Goal: Information Seeking & Learning: Learn about a topic

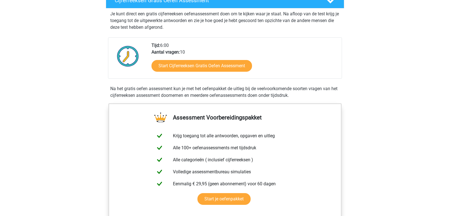
scroll to position [107, 0]
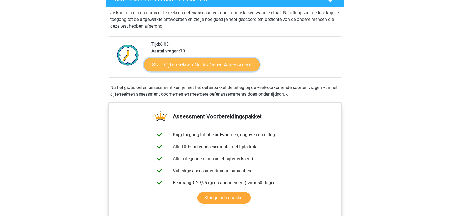
click at [225, 69] on link "Start Cijferreeksen Gratis Oefen Assessment" at bounding box center [202, 64] width 116 height 13
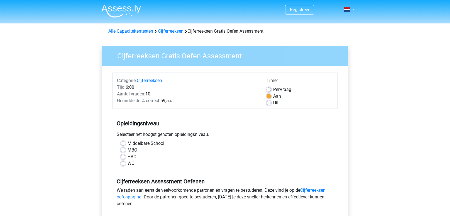
click at [273, 88] on label "Per Vraag" at bounding box center [282, 89] width 18 height 7
click at [271, 88] on input "Per Vraag" at bounding box center [269, 89] width 4 height 6
radio input "true"
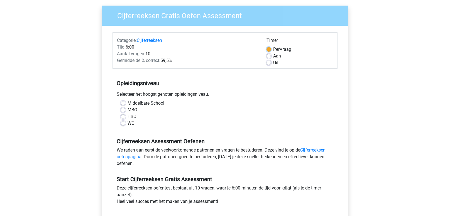
scroll to position [41, 0]
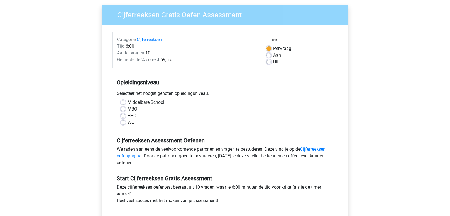
click at [128, 115] on label "HBO" at bounding box center [132, 115] width 9 height 7
click at [123, 115] on input "HBO" at bounding box center [123, 115] width 4 height 6
radio input "true"
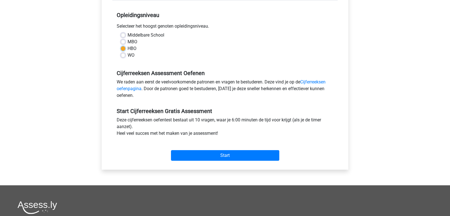
scroll to position [110, 0]
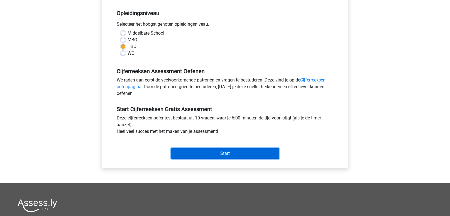
click at [233, 151] on input "Start" at bounding box center [225, 153] width 108 height 11
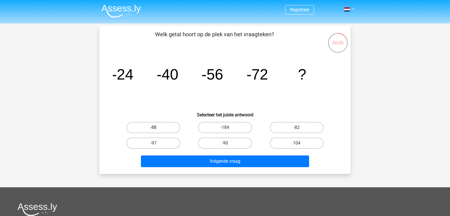
click at [162, 130] on label "-88" at bounding box center [154, 127] width 54 height 11
click at [157, 130] on input "-88" at bounding box center [156, 129] width 4 height 4
radio input "true"
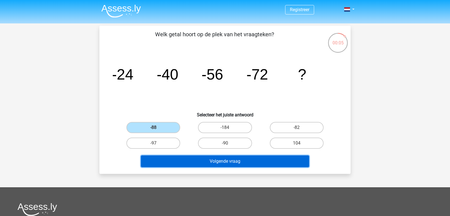
click at [224, 162] on button "Volgende vraag" at bounding box center [225, 161] width 169 height 12
click at [185, 164] on button "Volgende vraag" at bounding box center [225, 161] width 169 height 12
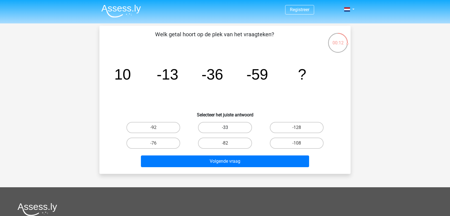
click at [229, 128] on label "-33" at bounding box center [225, 127] width 54 height 11
click at [229, 128] on input "-33" at bounding box center [227, 129] width 4 height 4
radio input "true"
click at [285, 130] on label "-128" at bounding box center [297, 127] width 54 height 11
click at [297, 130] on input "-128" at bounding box center [299, 129] width 4 height 4
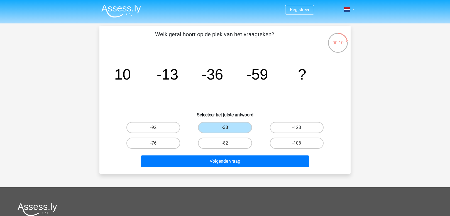
radio input "true"
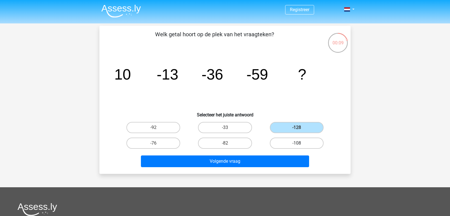
click at [287, 141] on label "-108" at bounding box center [297, 142] width 54 height 11
click at [297, 143] on input "-108" at bounding box center [299, 145] width 4 height 4
radio input "true"
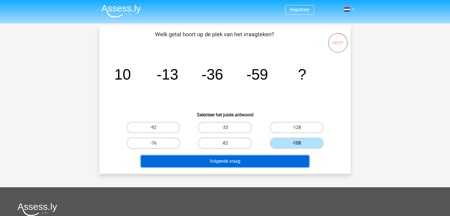
click at [273, 158] on button "Volgende vraag" at bounding box center [225, 161] width 169 height 12
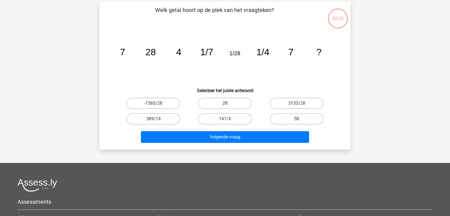
scroll to position [26, 0]
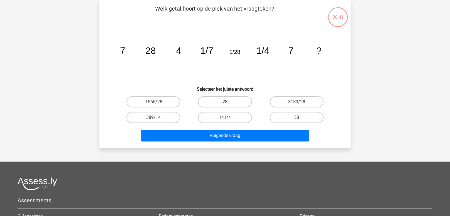
click at [232, 99] on label "28" at bounding box center [225, 101] width 54 height 11
click at [229, 102] on input "28" at bounding box center [227, 104] width 4 height 4
radio input "true"
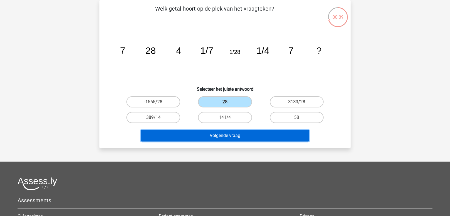
click at [235, 135] on button "Volgende vraag" at bounding box center [225, 136] width 169 height 12
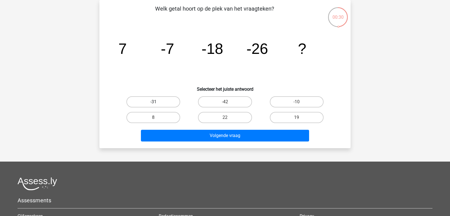
click at [167, 99] on label "-31" at bounding box center [154, 101] width 54 height 11
click at [157, 102] on input "-31" at bounding box center [156, 104] width 4 height 4
radio input "true"
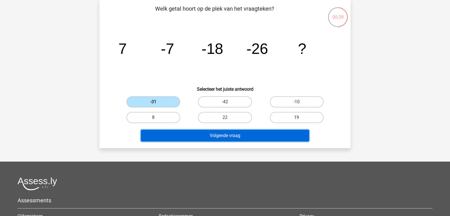
click at [201, 132] on button "Volgende vraag" at bounding box center [225, 136] width 169 height 12
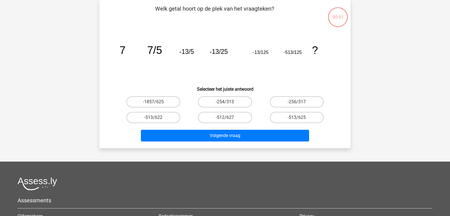
scroll to position [0, 0]
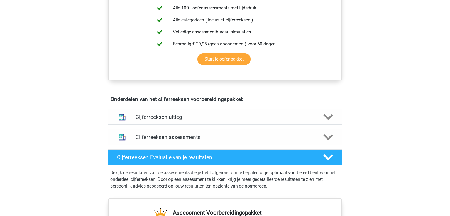
scroll to position [247, 0]
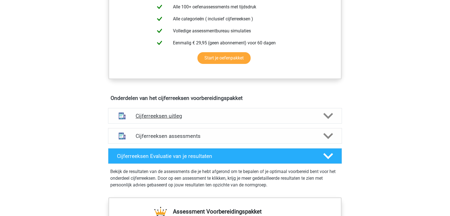
click at [214, 116] on div "Cijferreeksen uitleg" at bounding box center [225, 116] width 234 height 16
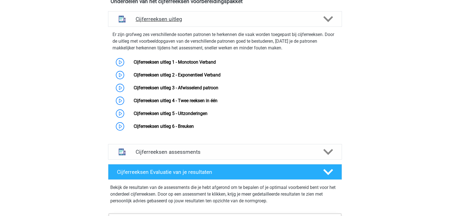
scroll to position [343, 0]
